Goal: Information Seeking & Learning: Learn about a topic

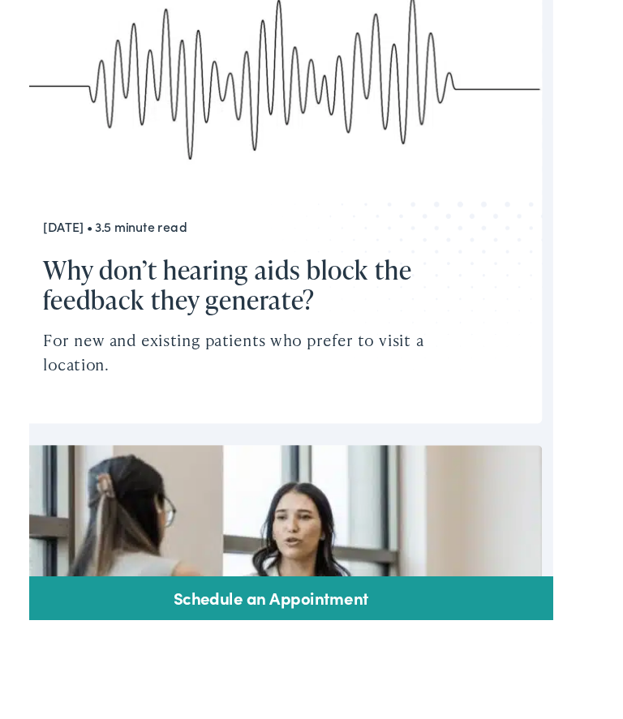
scroll to position [3738, 0]
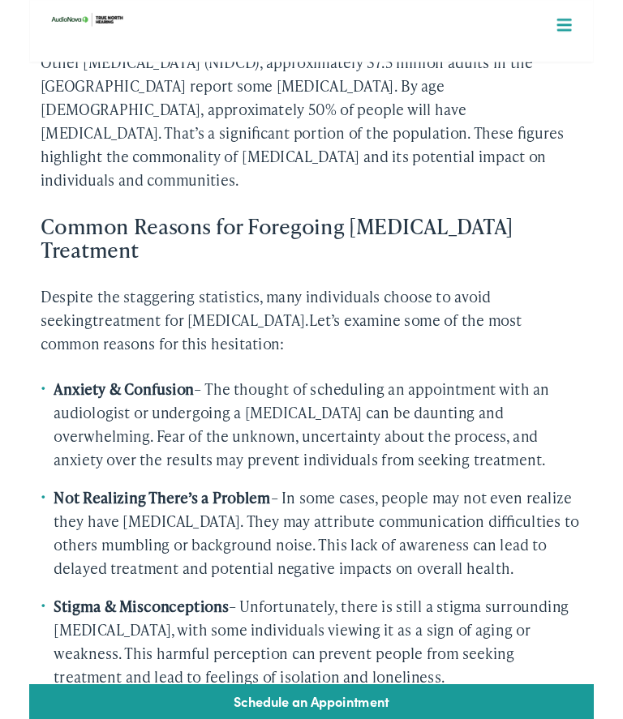
scroll to position [1226, 0]
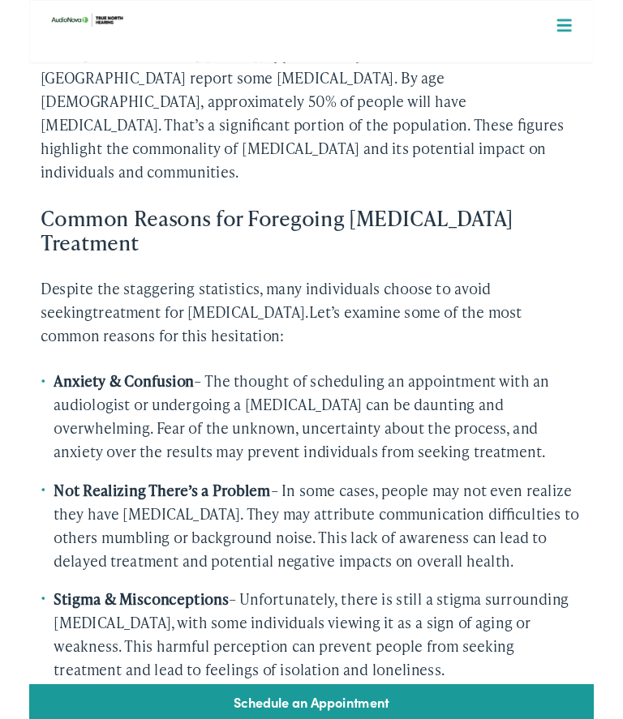
click at [5, 159] on div "Home / Blog If hearing loss is so common, why aren’t people seeking help? March…" at bounding box center [311, 480] width 623 height 3275
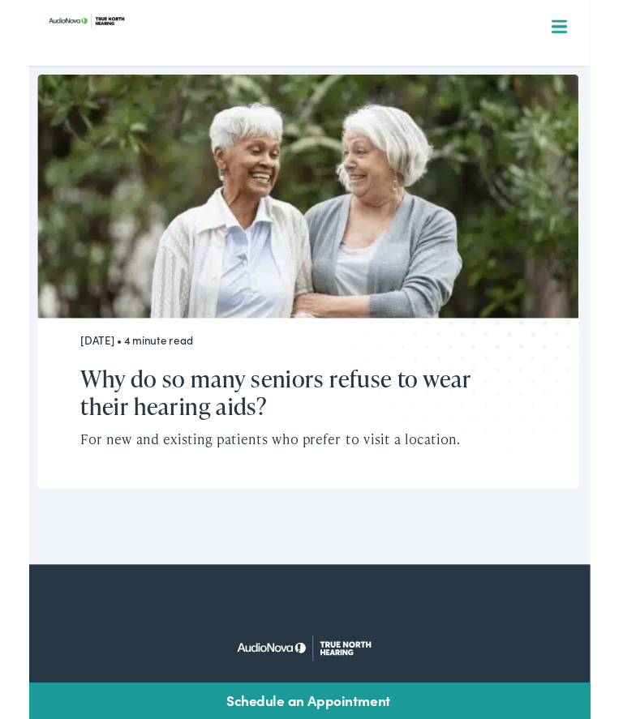
scroll to position [3983, 0]
click at [487, 449] on p "For new and existing patients who prefer to visit a location." at bounding box center [283, 460] width 453 height 22
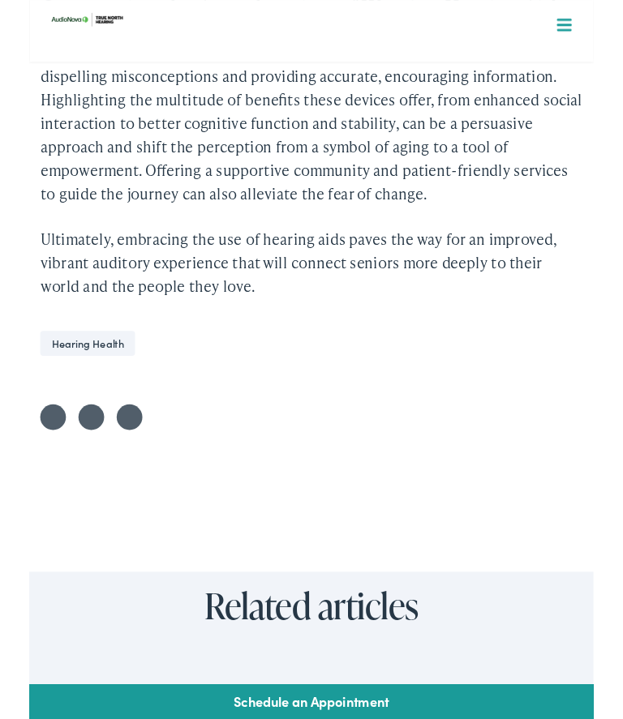
scroll to position [2625, 0]
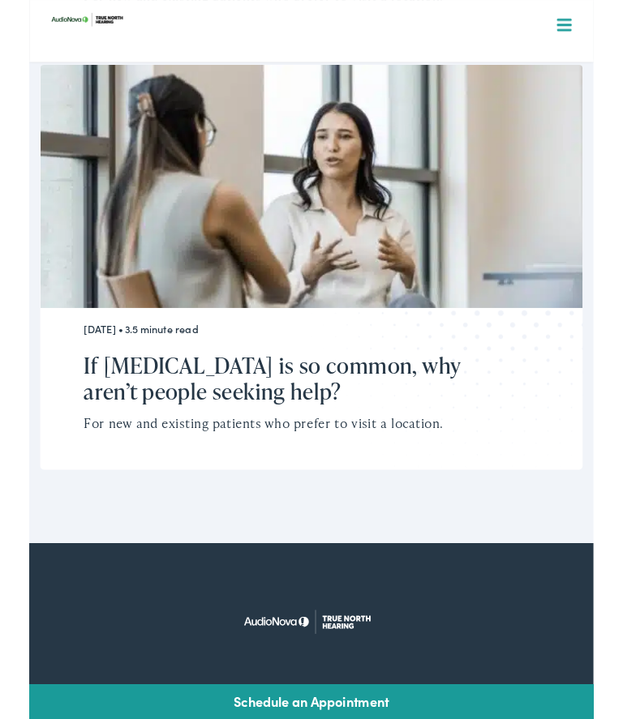
scroll to position [3795, 0]
click at [432, 388] on h2 "If [MEDICAL_DATA] is so common, why aren’t people seeking help?" at bounding box center [299, 417] width 479 height 58
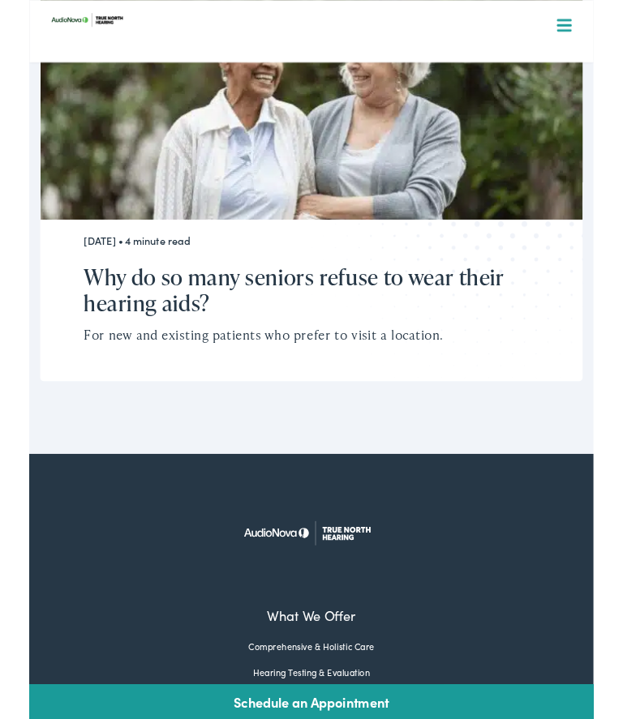
scroll to position [4062, 0]
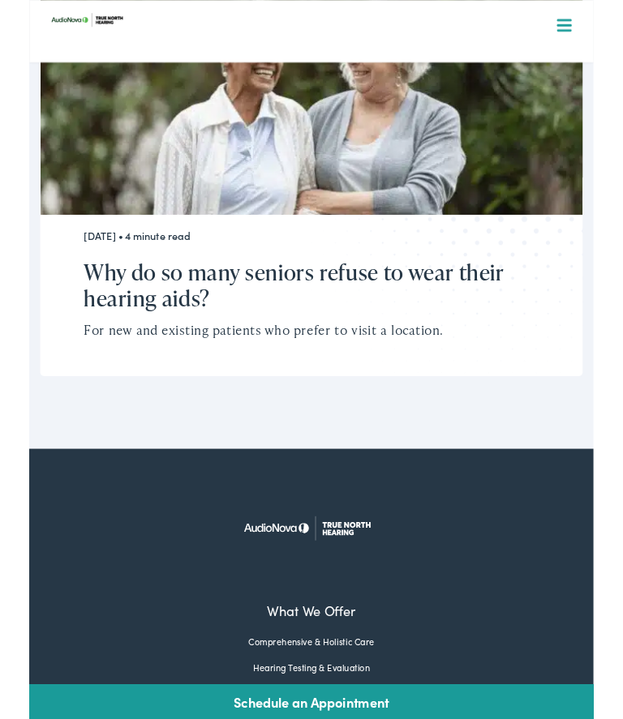
click at [431, 353] on p "For new and existing patients who prefer to visit a location." at bounding box center [299, 364] width 479 height 22
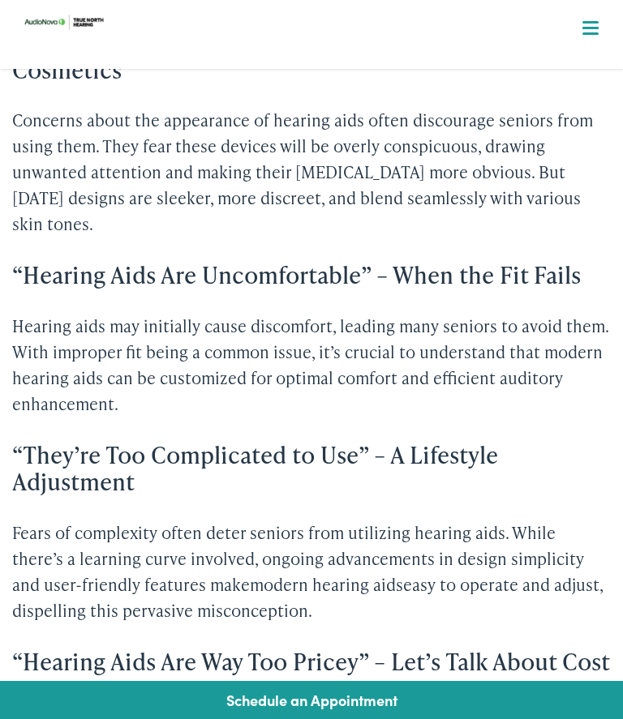
scroll to position [1574, 0]
